Goal: Communication & Community: Answer question/provide support

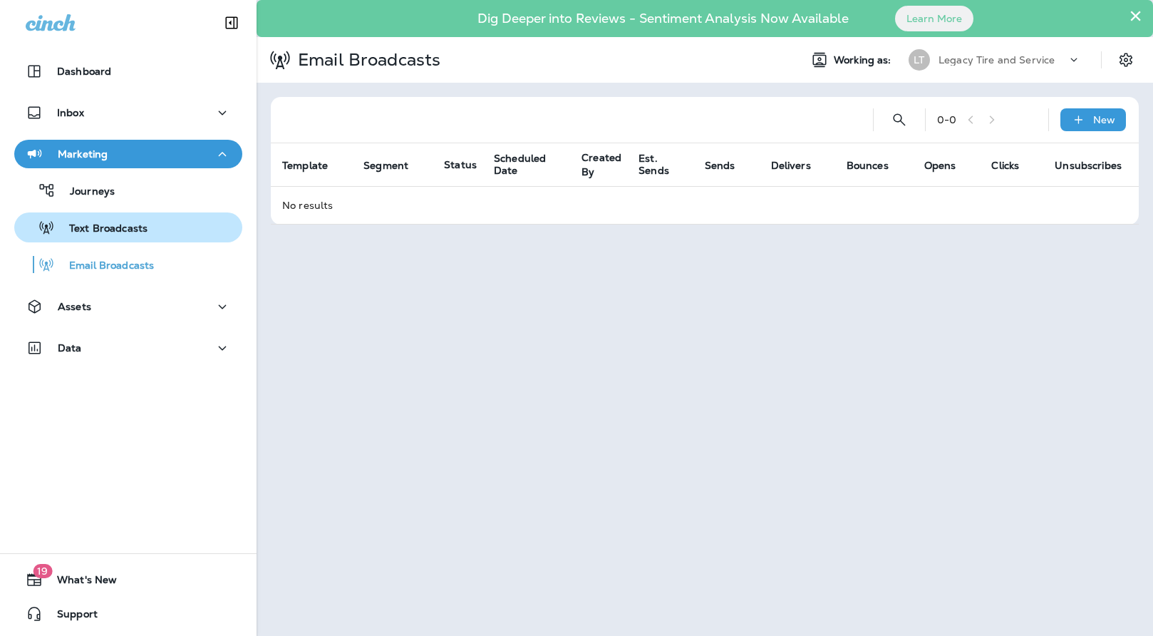
click at [97, 228] on p "Text Broadcasts" at bounding box center [101, 229] width 93 height 14
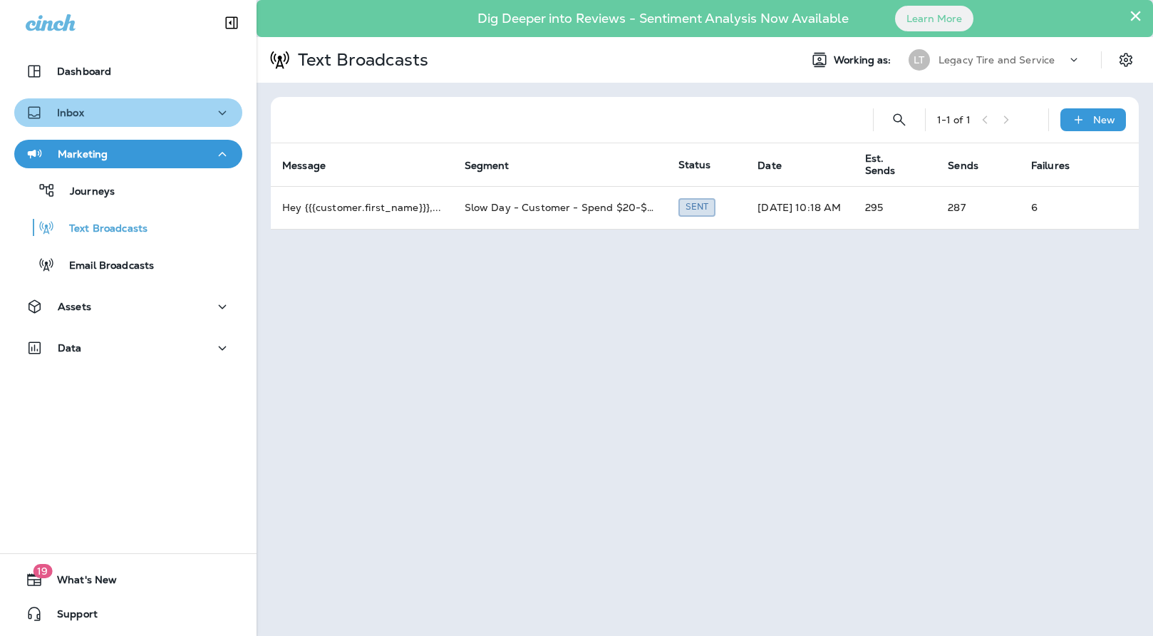
click at [76, 113] on p "Inbox" at bounding box center [70, 112] width 27 height 11
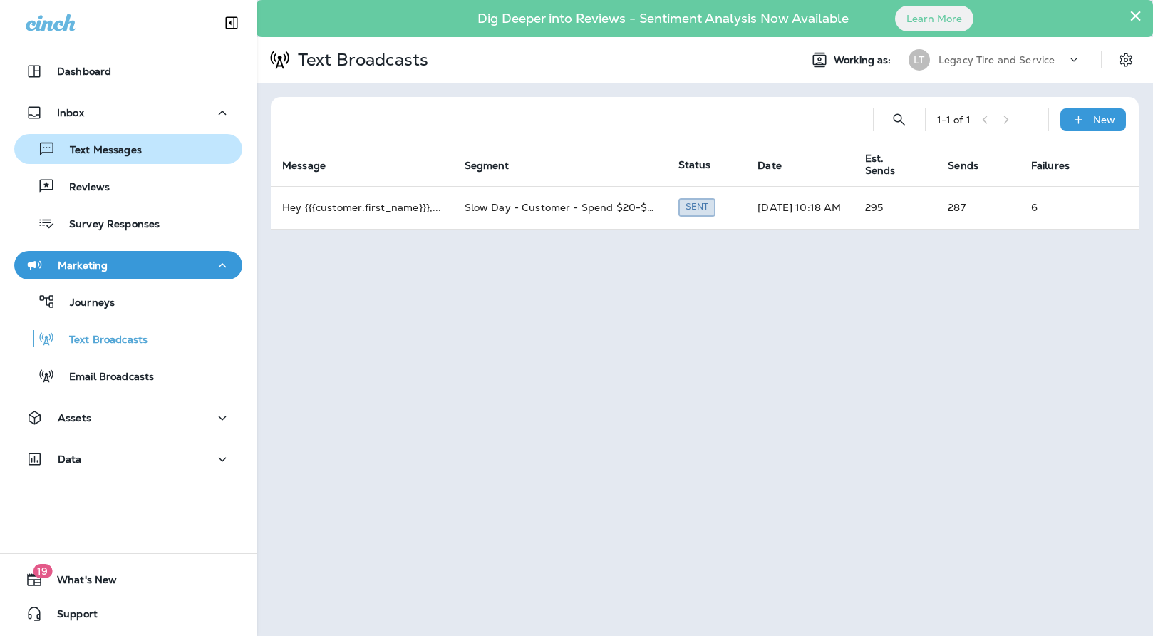
click at [102, 149] on p "Text Messages" at bounding box center [99, 151] width 86 height 14
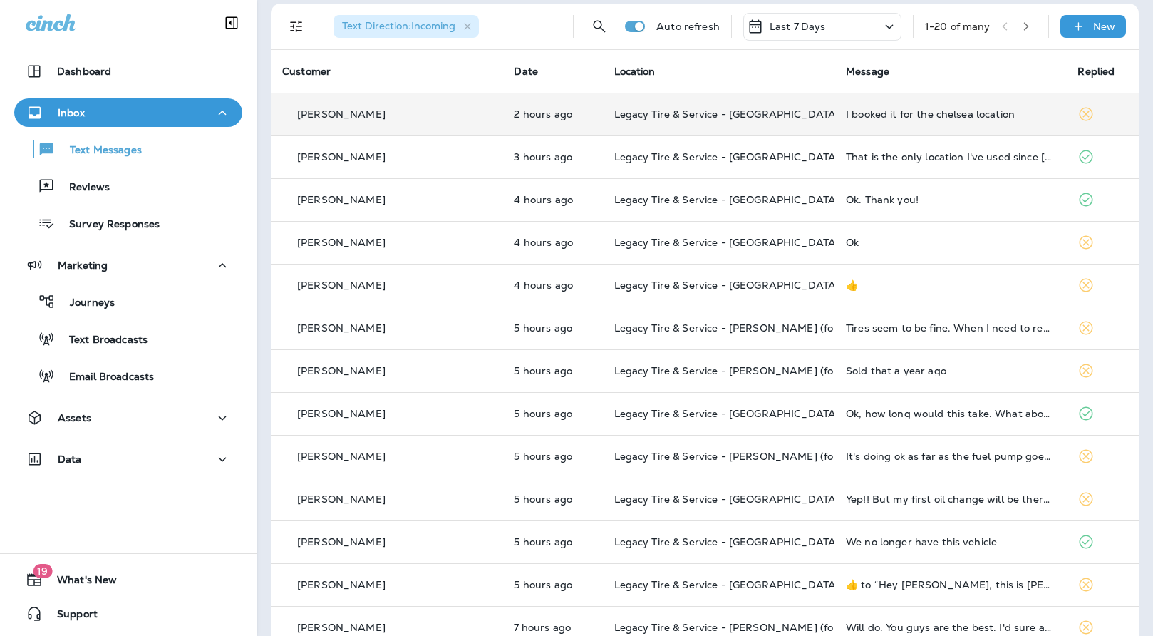
scroll to position [92, 0]
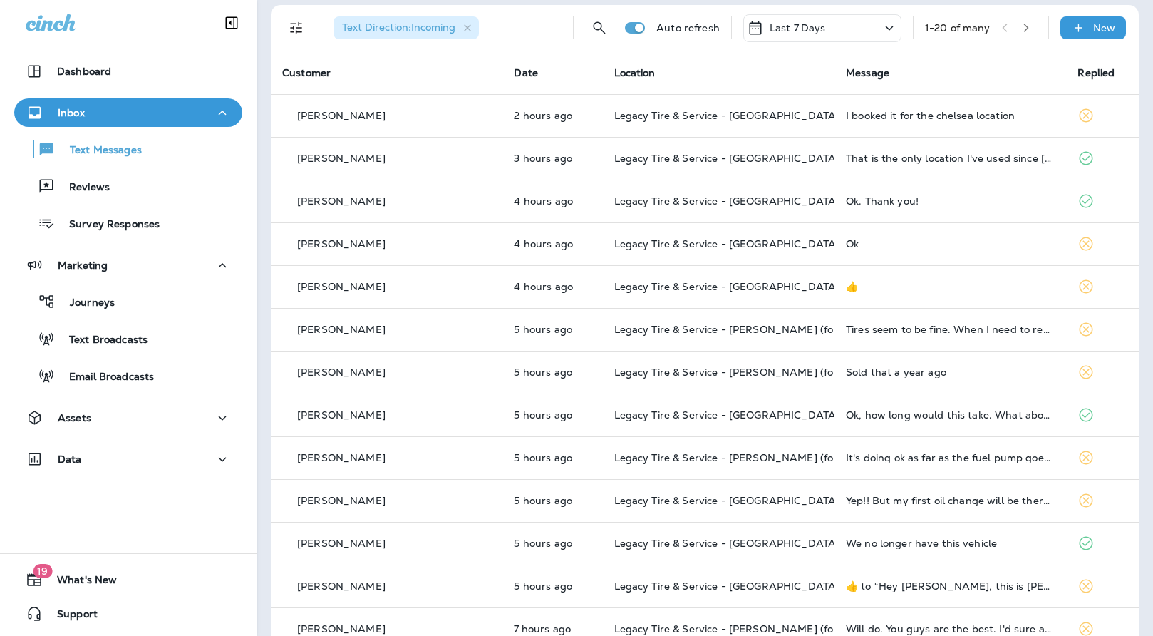
click at [145, 11] on div at bounding box center [128, 21] width 257 height 43
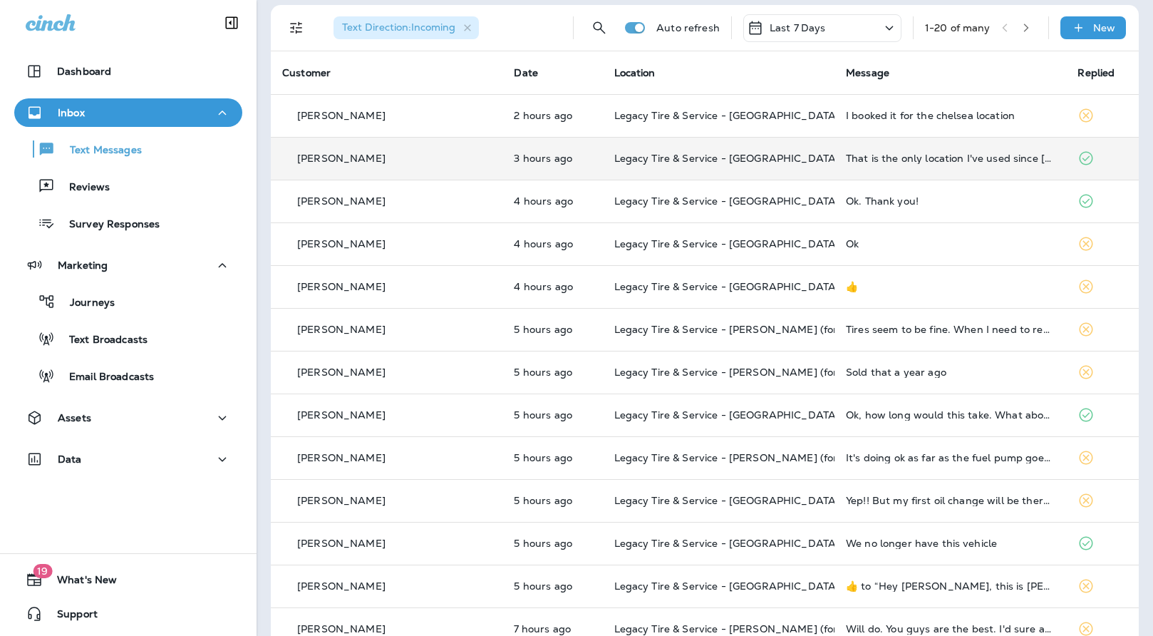
scroll to position [0, 0]
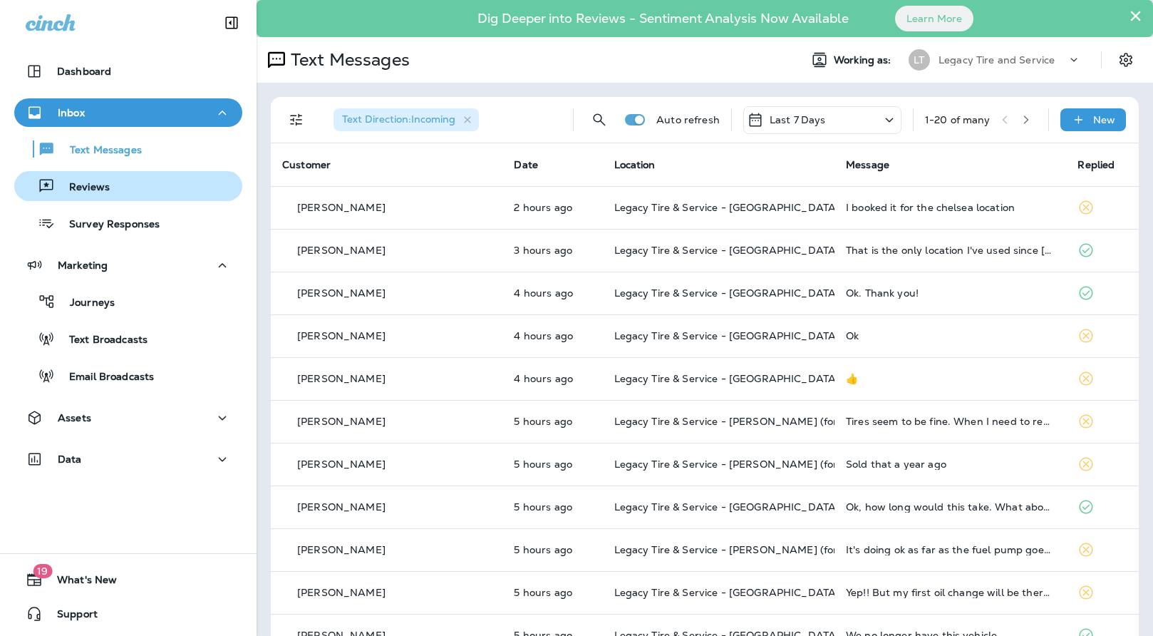
click at [99, 185] on p "Reviews" at bounding box center [82, 188] width 55 height 14
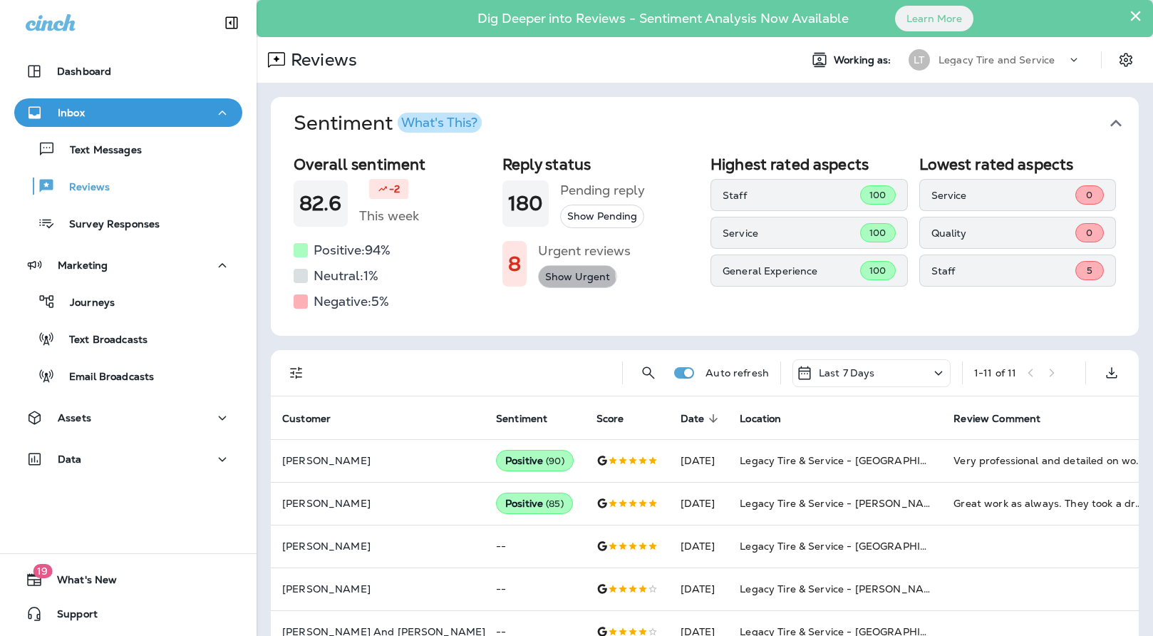
click at [569, 279] on button "Show Urgent" at bounding box center [577, 277] width 79 height 24
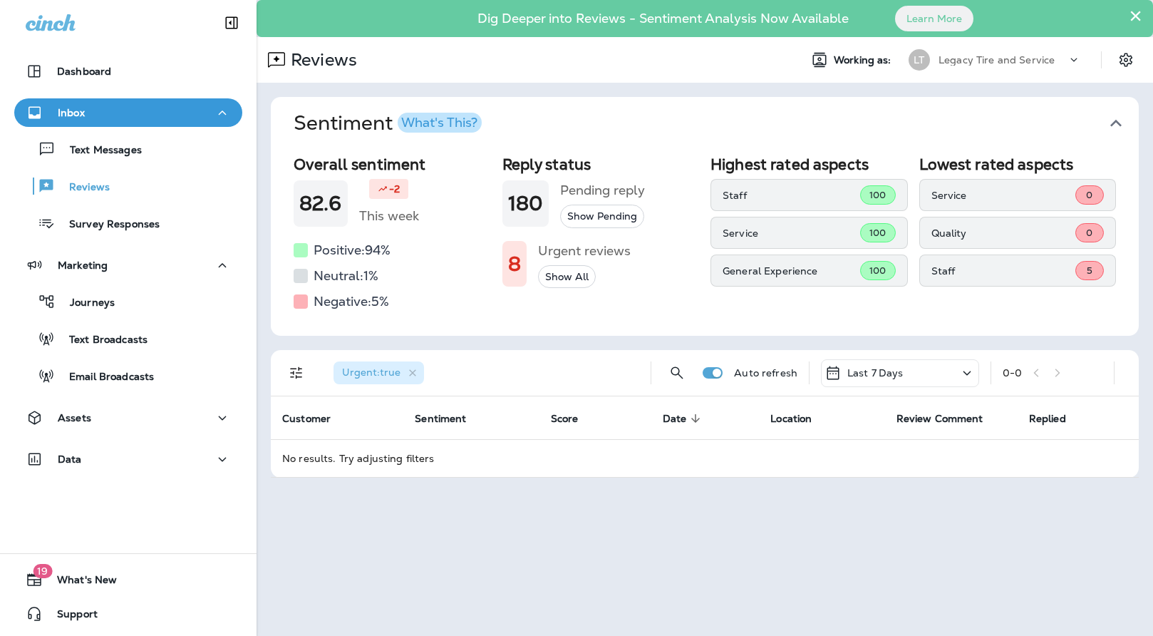
click at [563, 274] on button "Show All" at bounding box center [567, 277] width 58 height 24
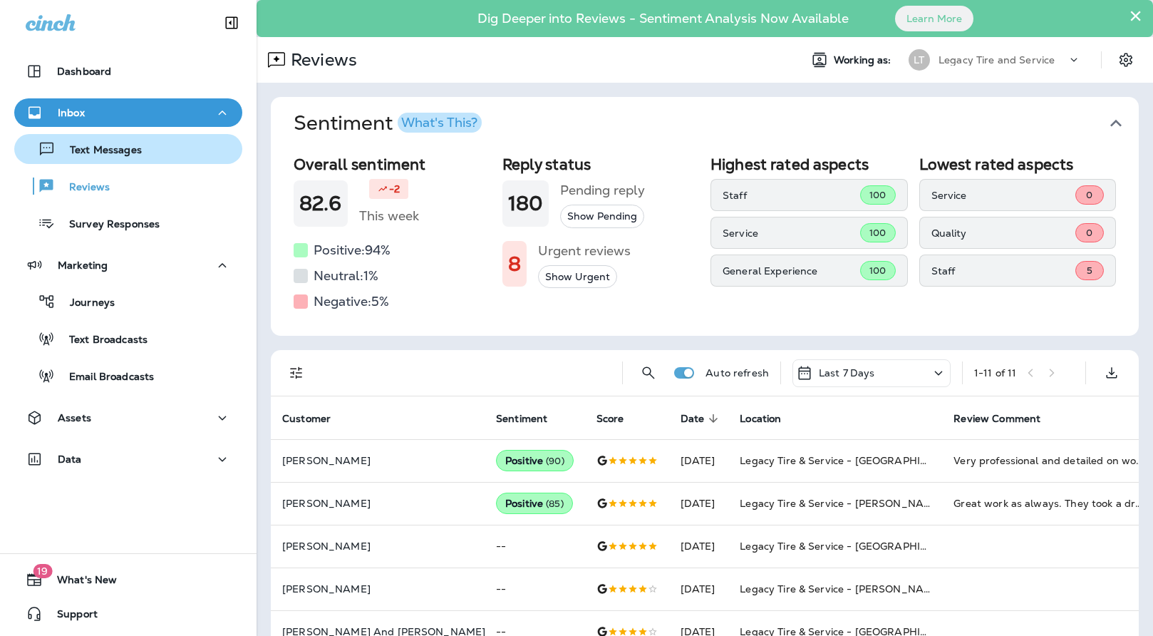
click at [111, 150] on p "Text Messages" at bounding box center [99, 151] width 86 height 14
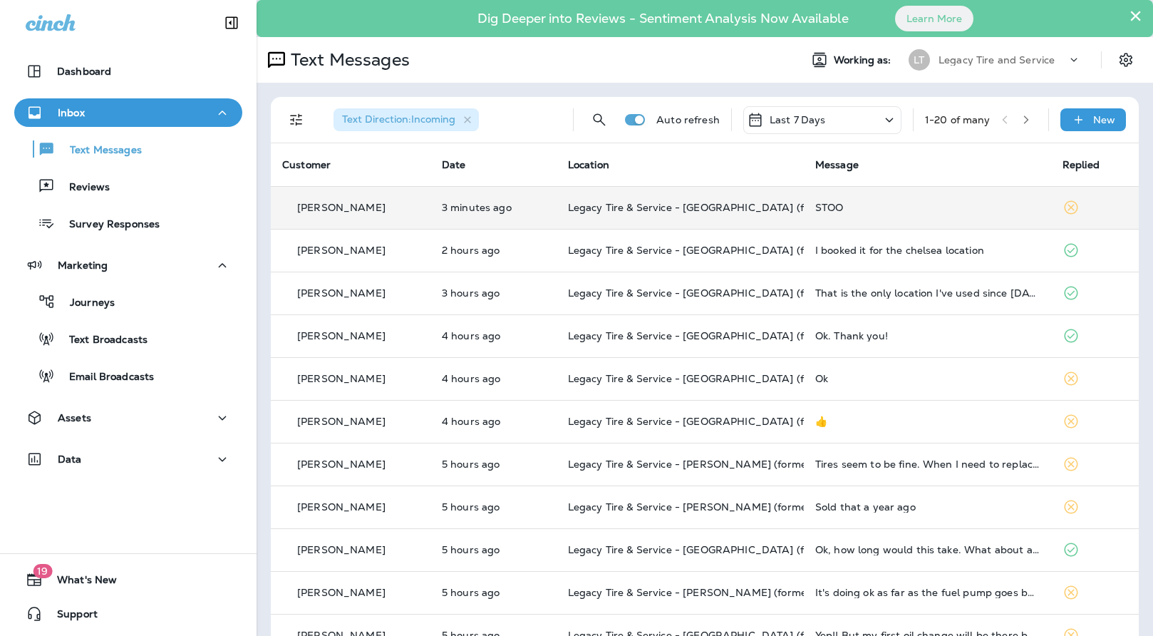
click at [861, 208] on div "STOO" at bounding box center [927, 207] width 224 height 11
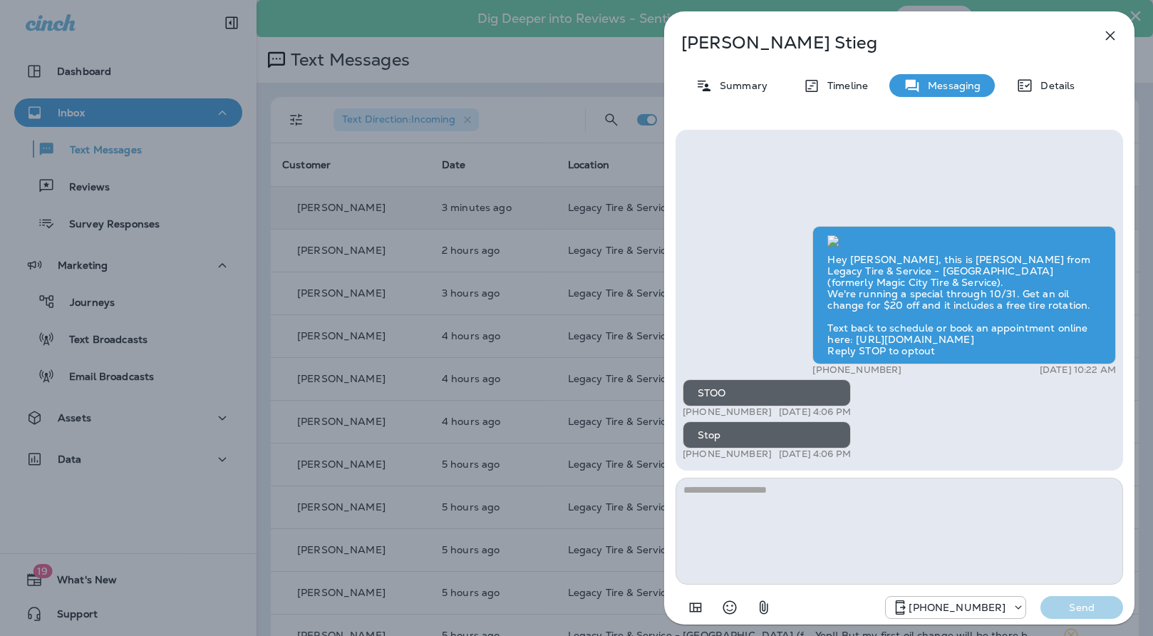
scroll to position [-40, 0]
click at [1107, 33] on icon "button" at bounding box center [1110, 35] width 17 height 17
